Goal: Navigation & Orientation: Find specific page/section

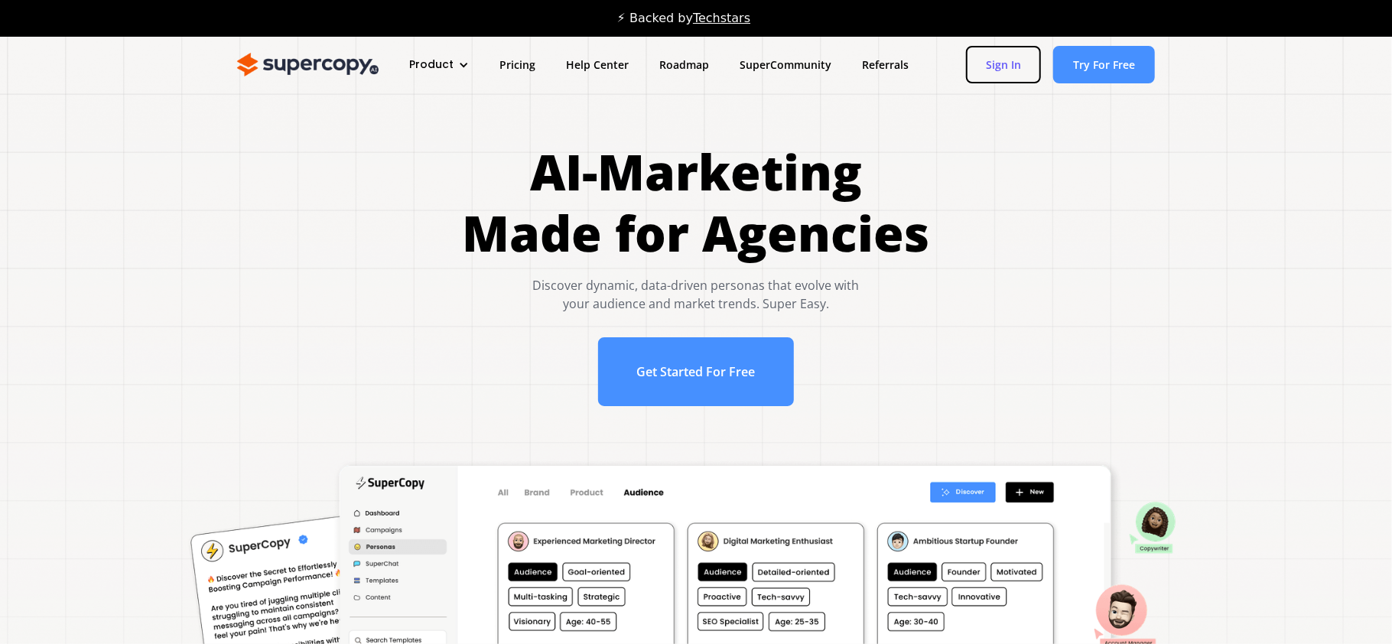
click at [1016, 62] on link "Sign In" at bounding box center [1003, 64] width 75 height 37
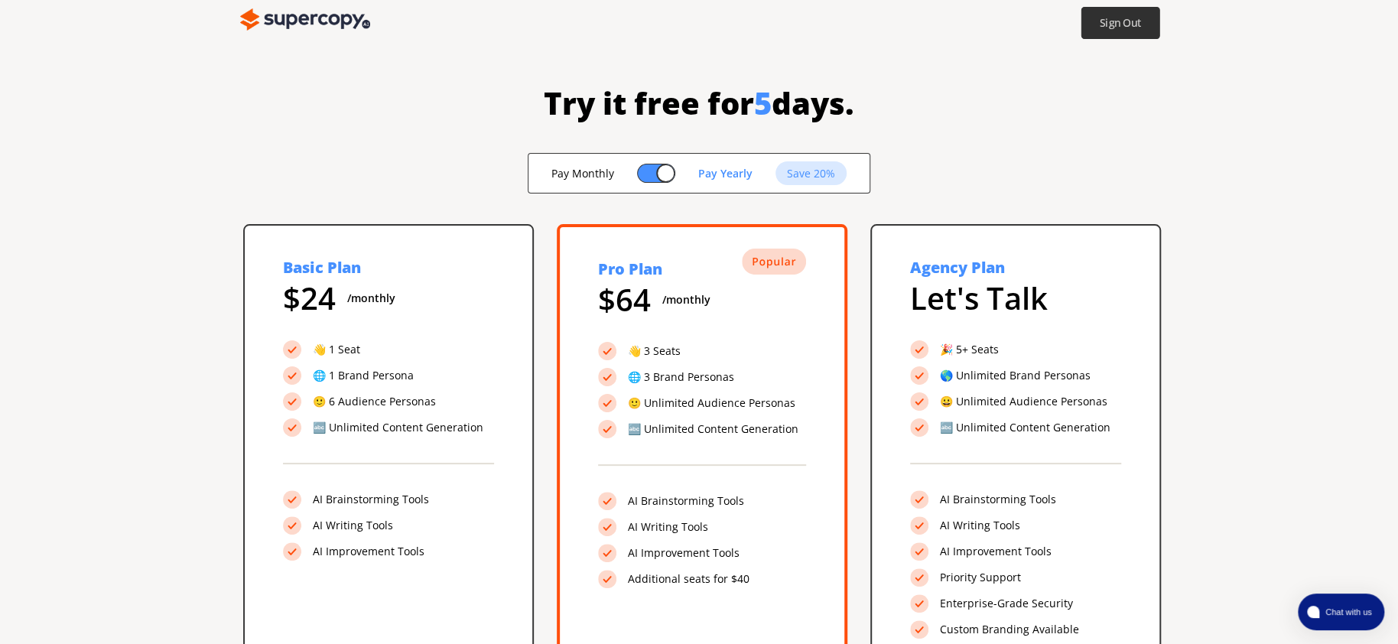
click at [1115, 25] on b "Sign Out" at bounding box center [1121, 23] width 42 height 15
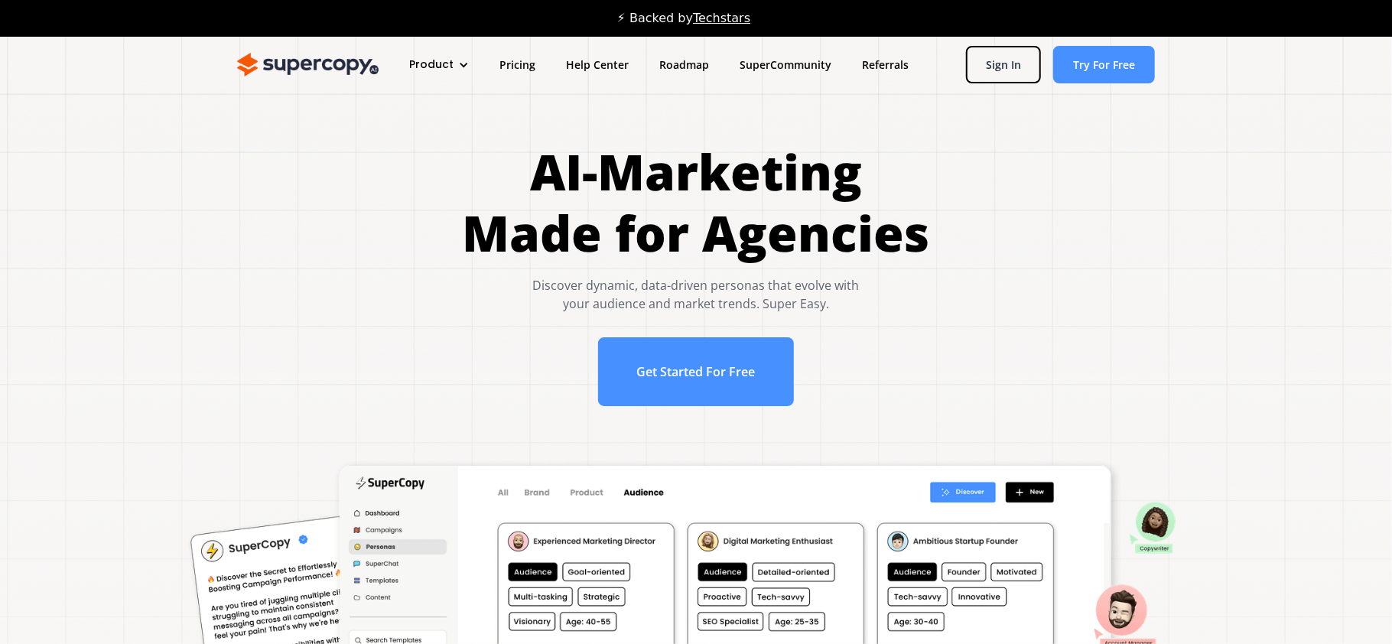
click at [418, 63] on div "Product" at bounding box center [431, 65] width 44 height 16
click at [428, 109] on link "Overview" at bounding box center [467, 114] width 122 height 28
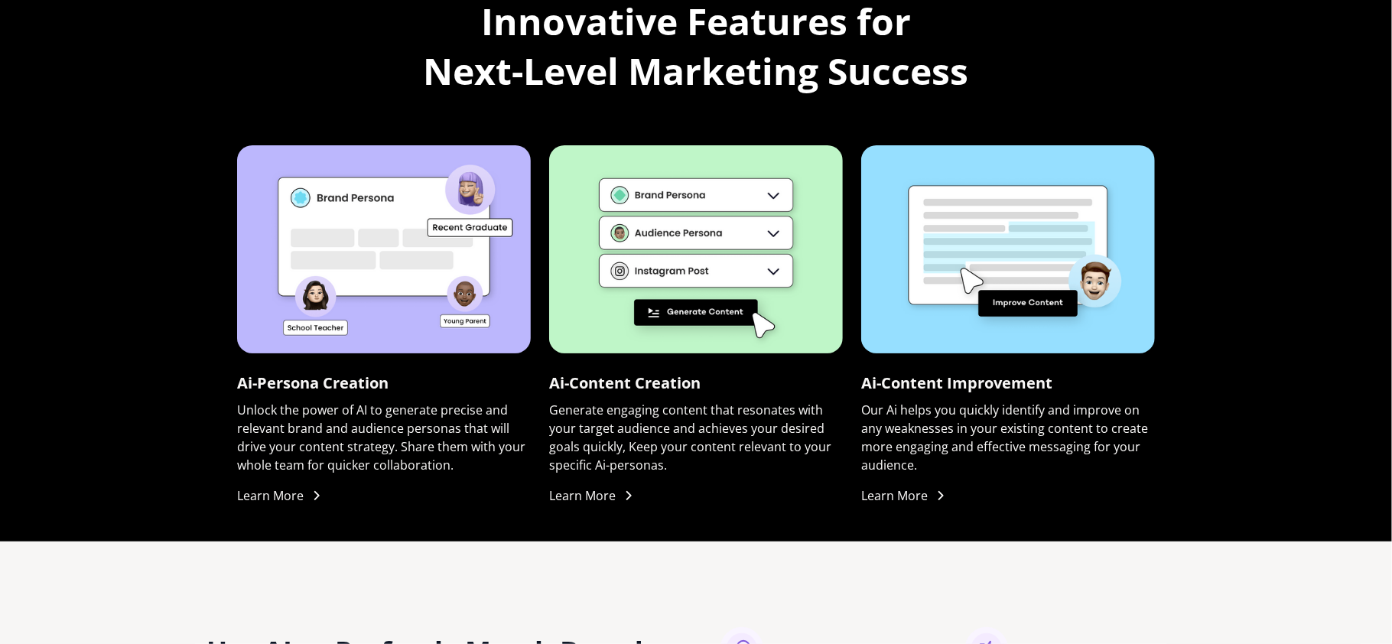
scroll to position [1154, 0]
